Goal: Task Accomplishment & Management: Use online tool/utility

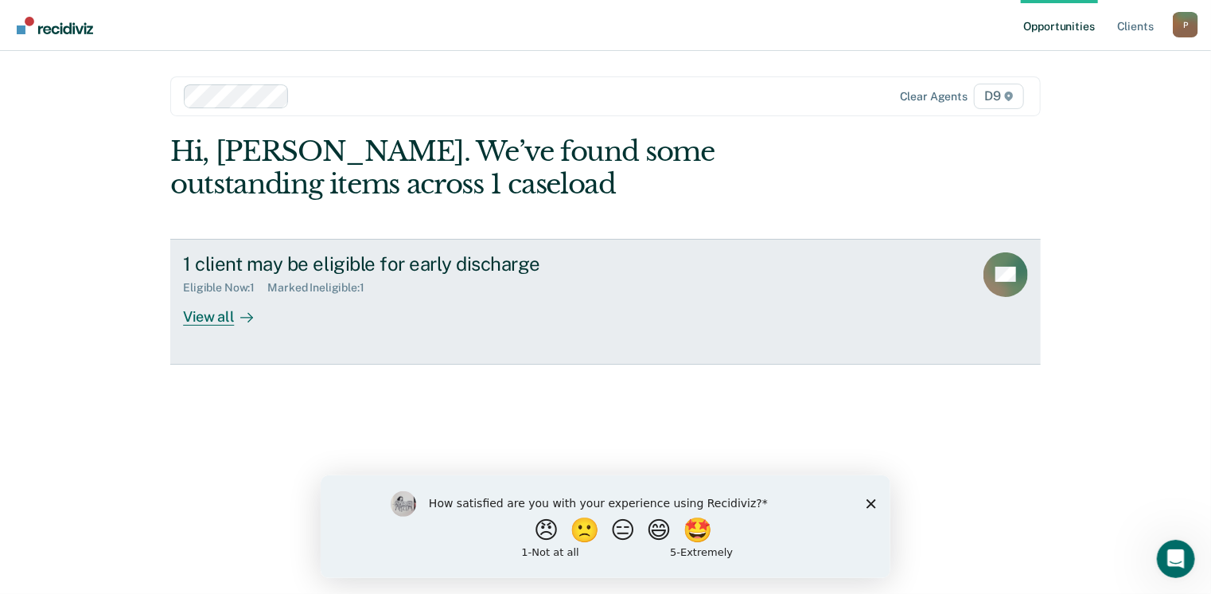
click at [215, 320] on div "View all" at bounding box center [227, 310] width 89 height 31
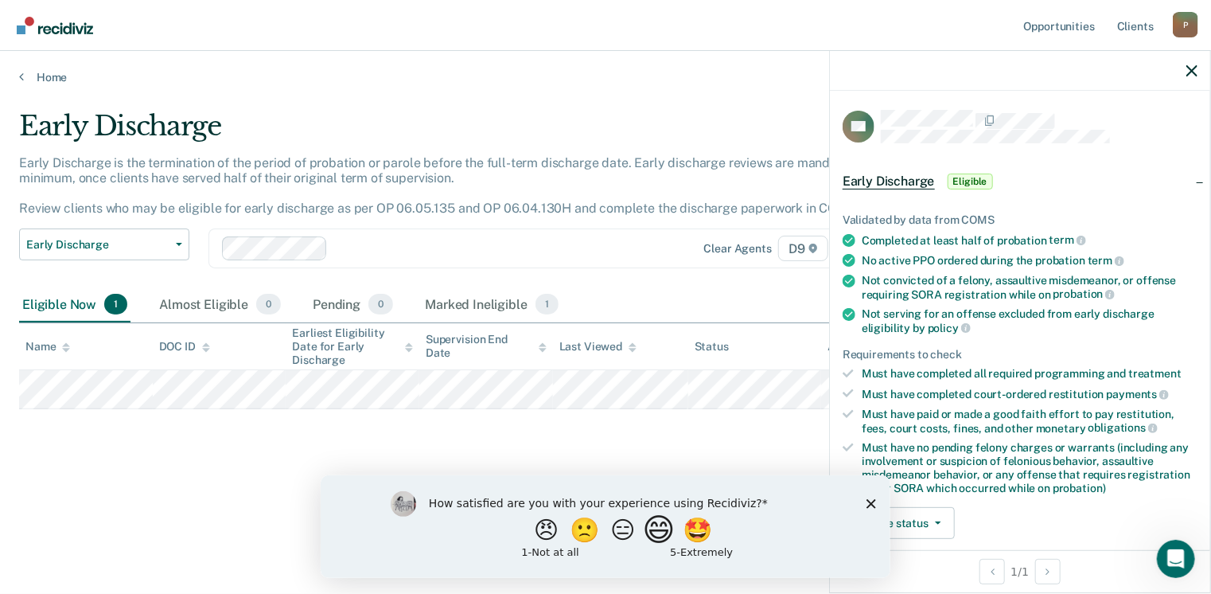
click at [667, 528] on button "😄" at bounding box center [660, 529] width 37 height 32
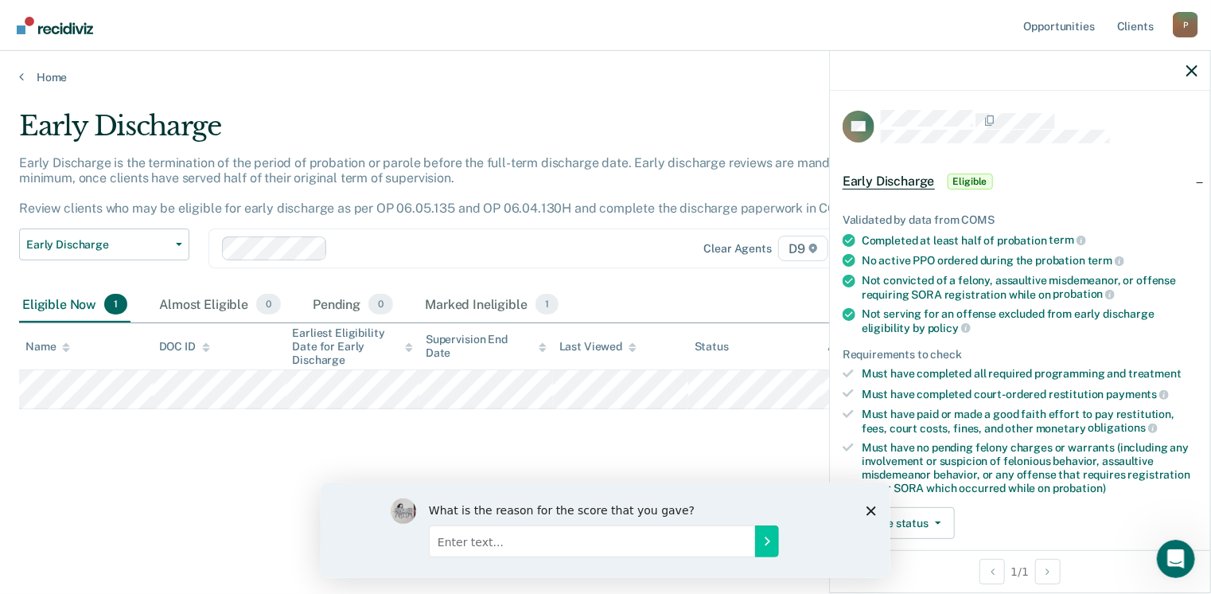
click at [874, 510] on icon "Close survey" at bounding box center [871, 510] width 10 height 10
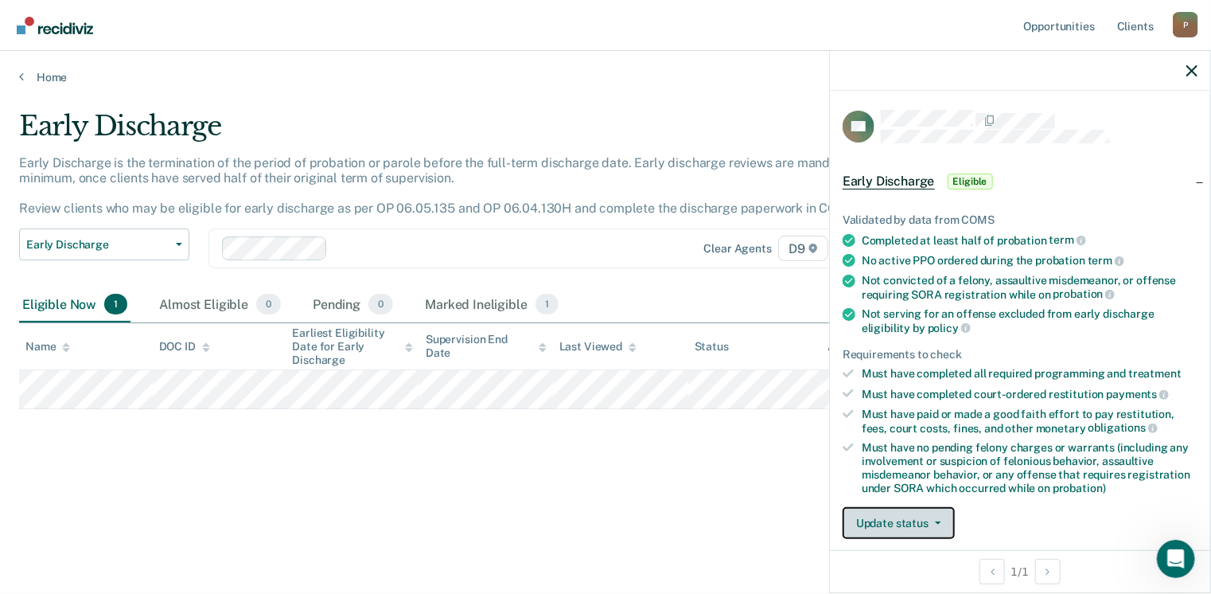
click at [909, 521] on button "Update status" at bounding box center [899, 523] width 112 height 32
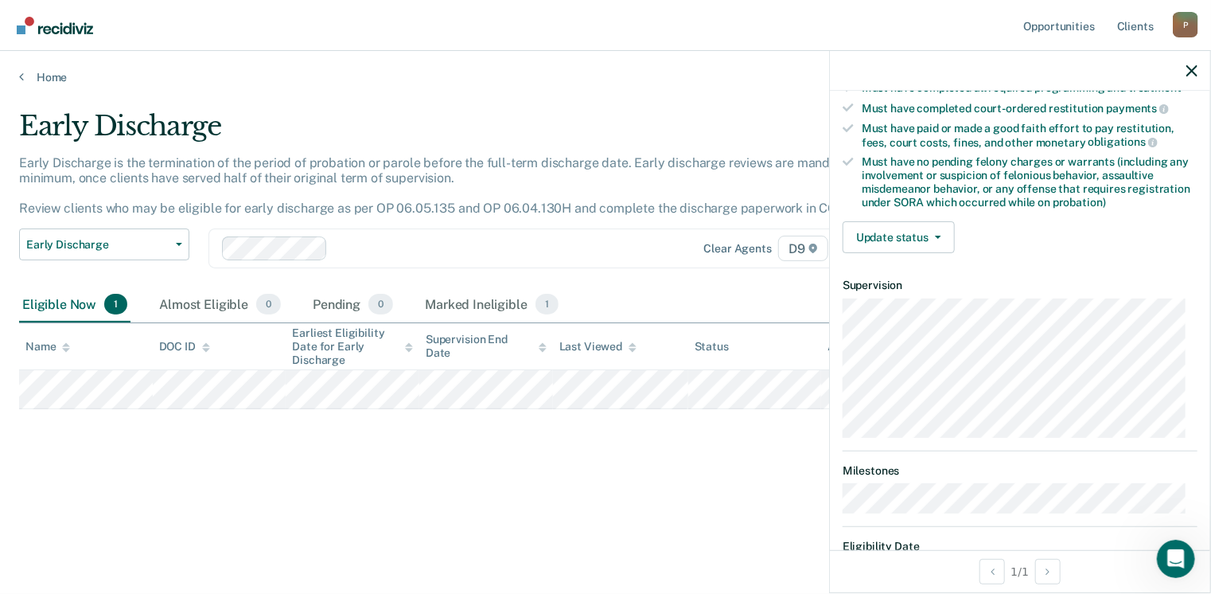
scroll to position [350, 0]
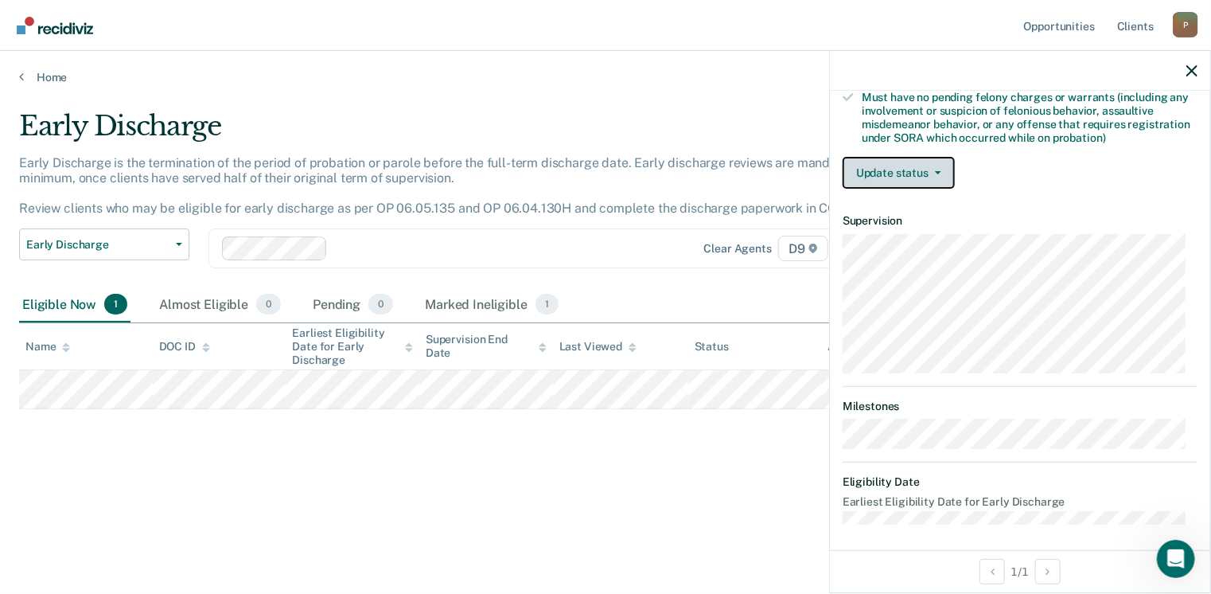
click at [931, 169] on button "Update status" at bounding box center [899, 173] width 112 height 32
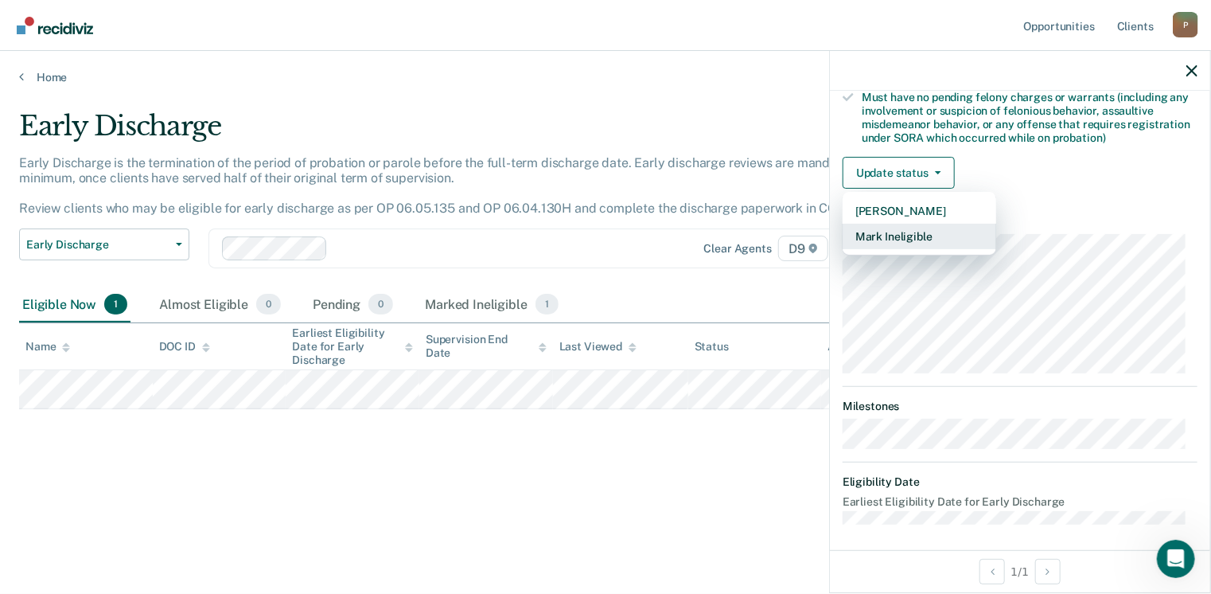
click at [917, 236] on button "Mark Ineligible" at bounding box center [920, 236] width 154 height 25
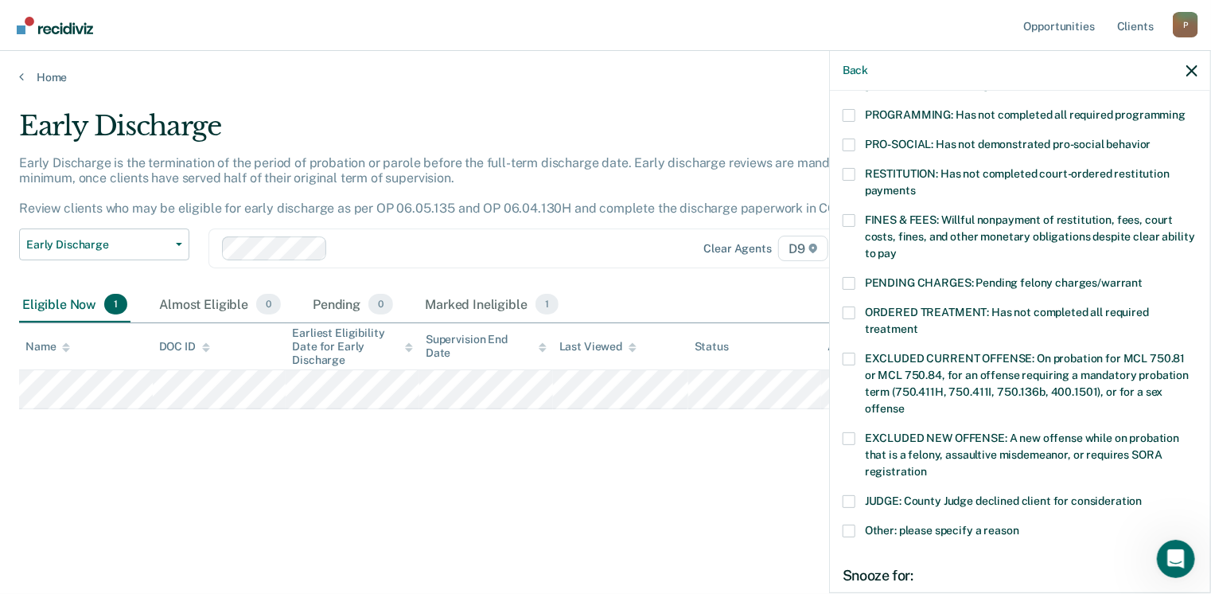
click at [853, 214] on span at bounding box center [849, 220] width 13 height 13
click at [897, 248] on input "FINES & FEES: Willful nonpayment of restitution, fees, court costs, fines, and …" at bounding box center [897, 248] width 0 height 0
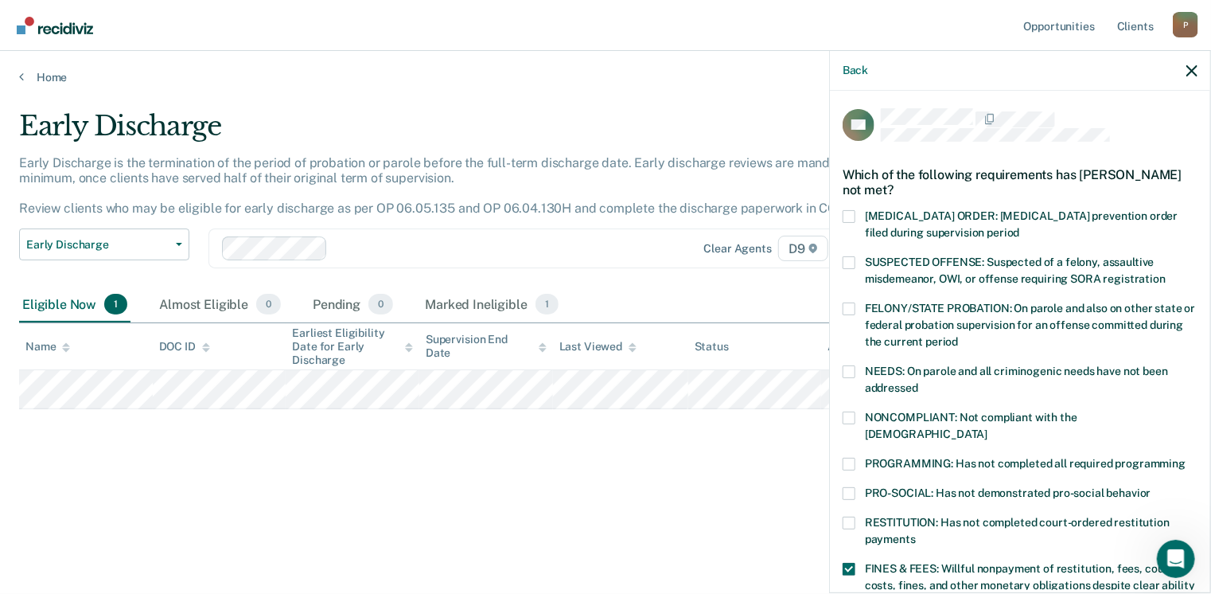
scroll to position [0, 0]
